Goal: Navigation & Orientation: Find specific page/section

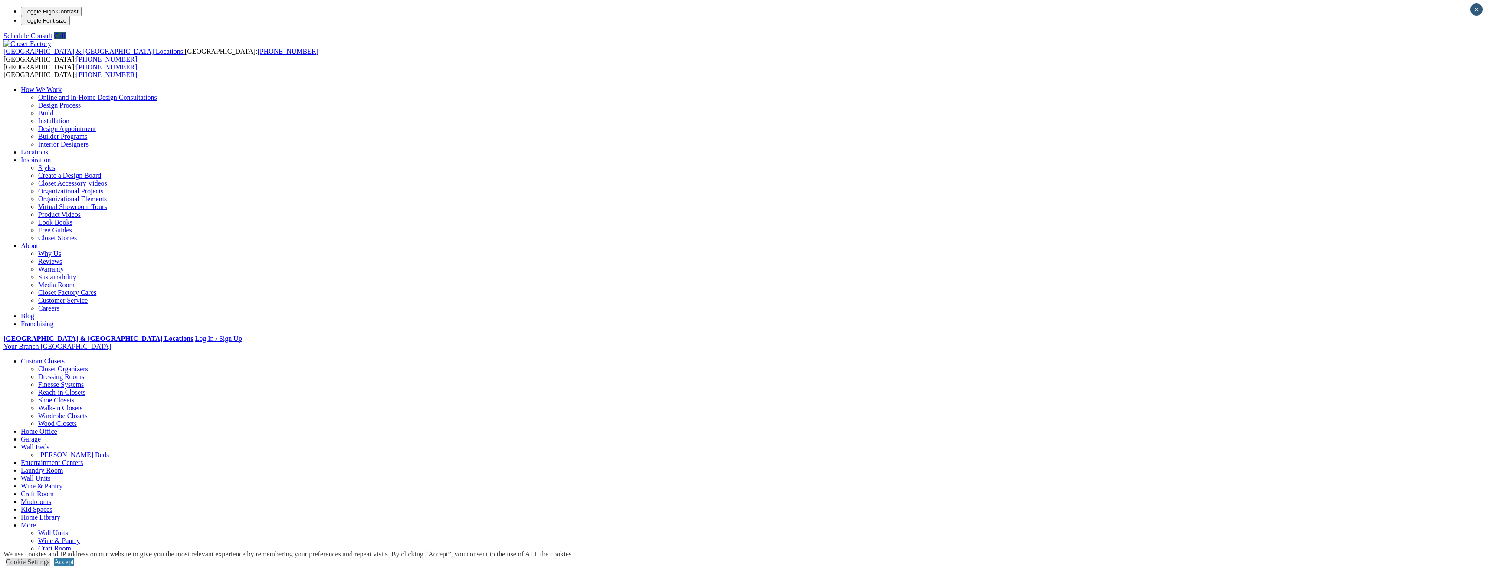
click at [88, 365] on link "Closet Organizers" at bounding box center [63, 368] width 50 height 7
click at [88, 412] on link "Wardrobe Closets" at bounding box center [62, 415] width 49 height 7
